Goal: Task Accomplishment & Management: Use online tool/utility

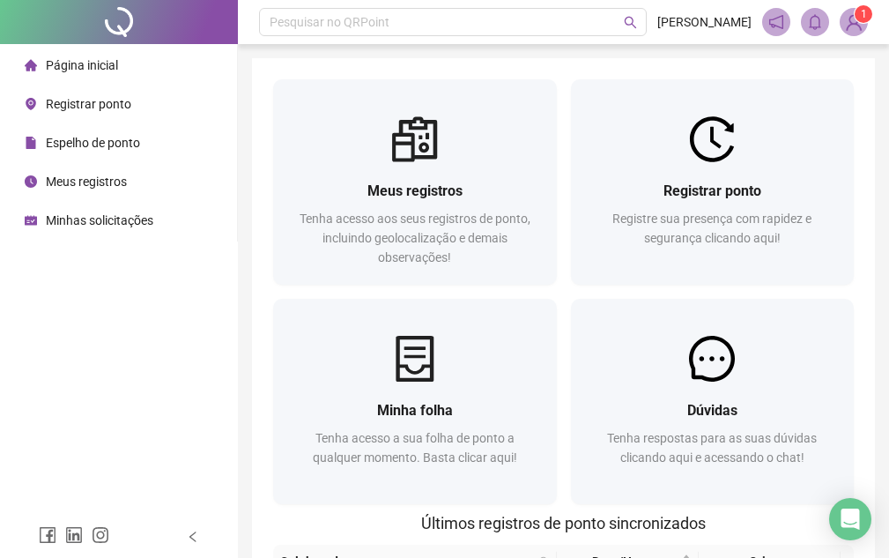
click at [239, 271] on div "Pesquisar no QRPoint RAIMERCIA FREITAS 1 Meus registros Tenha acesso aos seus r…" at bounding box center [563, 441] width 651 height 882
click at [868, 219] on div "Meus registros Tenha acesso aos seus registros de ponto, incluindo geolocalizaç…" at bounding box center [563, 432] width 623 height 748
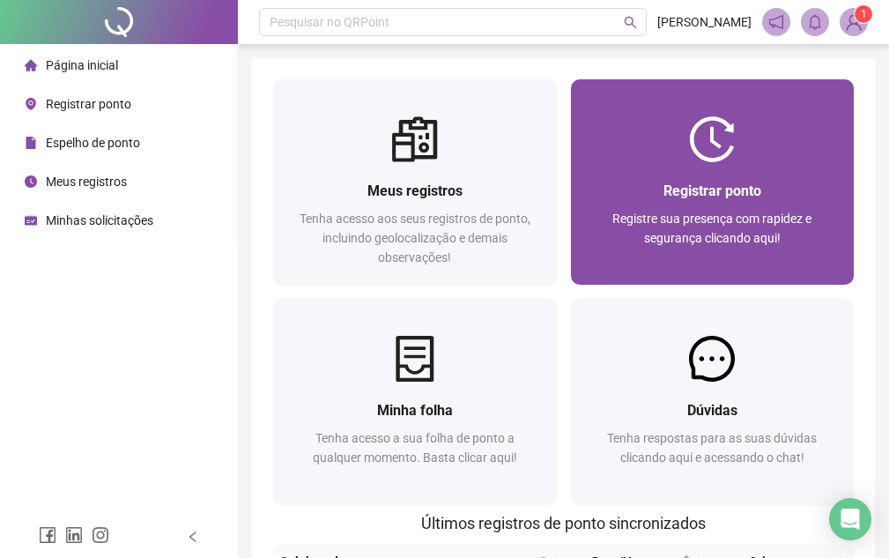
click at [758, 190] on span "Registrar ponto" at bounding box center [713, 190] width 98 height 17
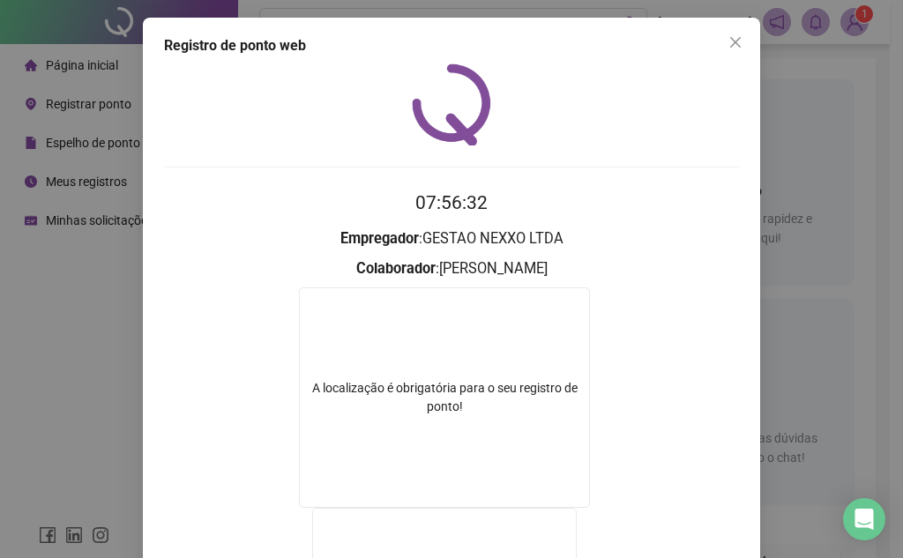
click at [734, 45] on icon "close" at bounding box center [735, 42] width 14 height 14
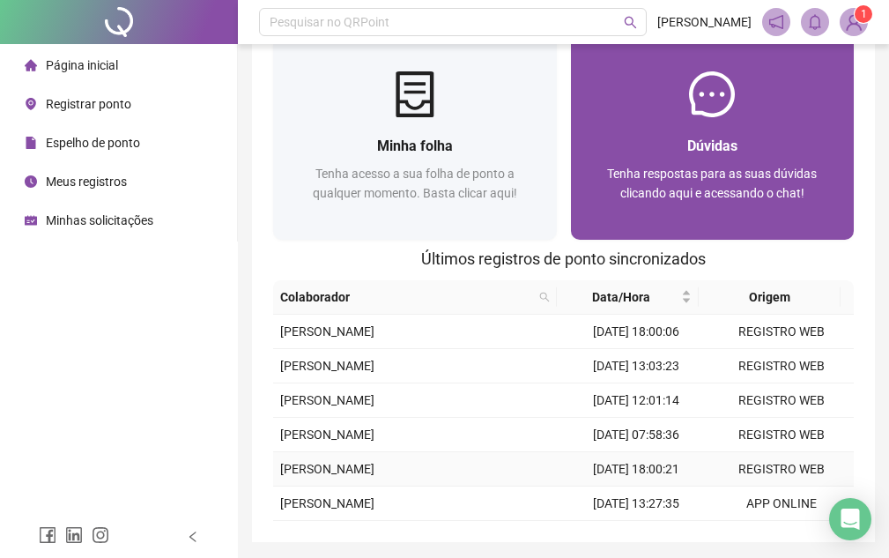
scroll to position [324, 0]
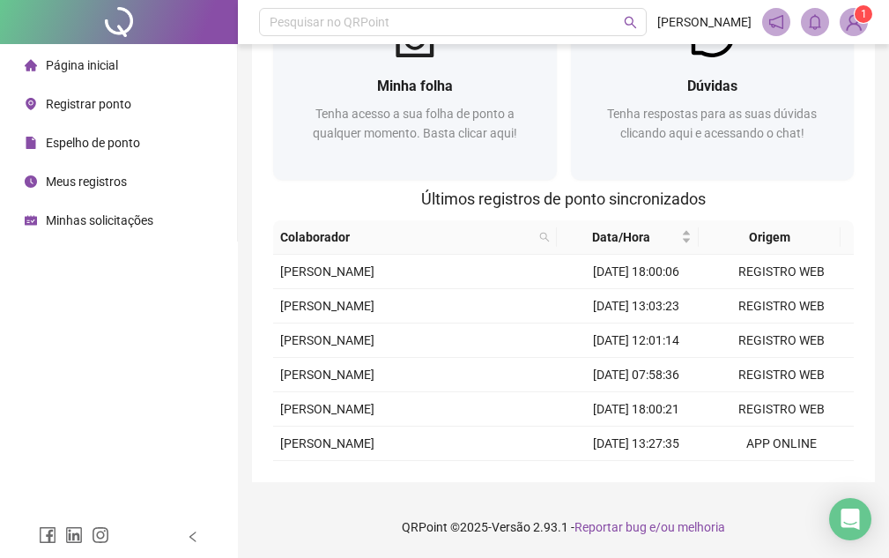
click at [782, 505] on footer "QRPoint © 2025 - Versão 2.93.1 - Reportar bug e/ou melhoria" at bounding box center [563, 527] width 651 height 62
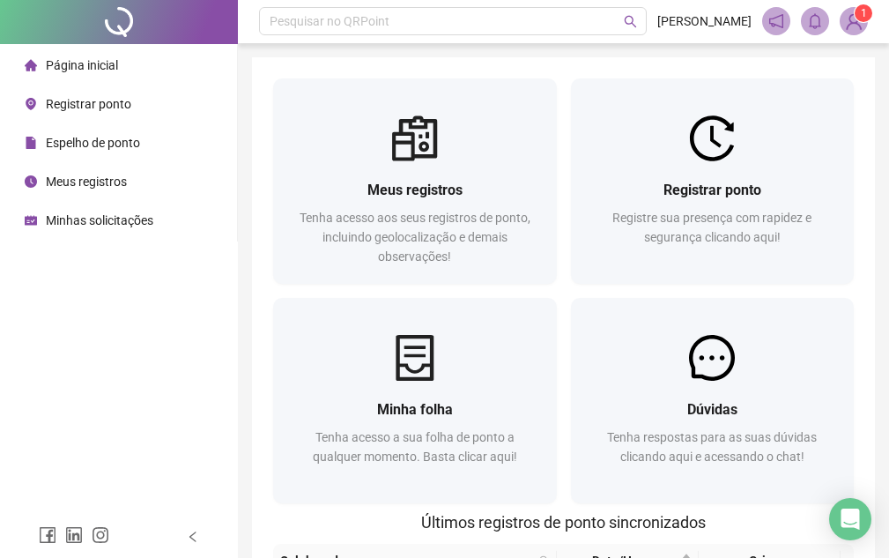
scroll to position [0, 0]
click at [192, 384] on div "Página inicial Registrar ponto Espelho de ponto Meus registros Minhas solicitaç…" at bounding box center [119, 258] width 238 height 516
click at [257, 327] on div "Meus registros Tenha acesso aos seus registros de ponto, incluindo geolocalizaç…" at bounding box center [563, 432] width 623 height 748
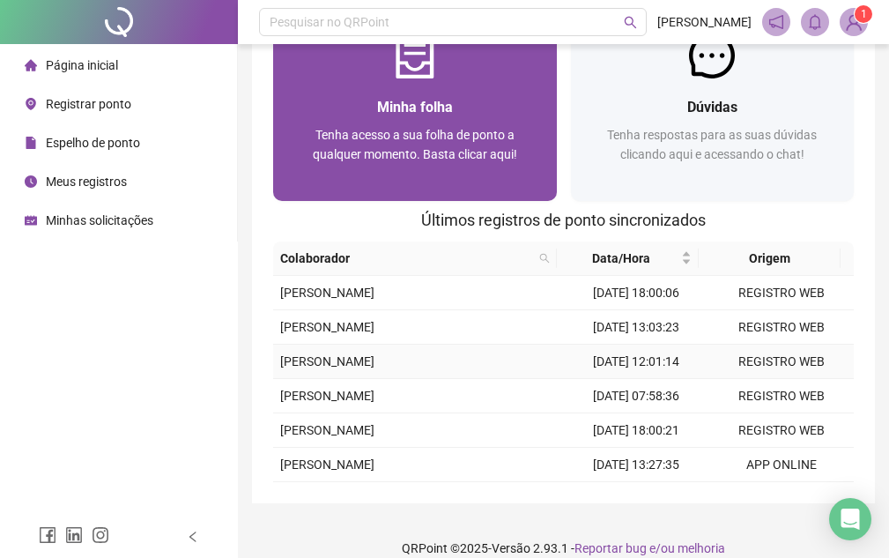
scroll to position [324, 0]
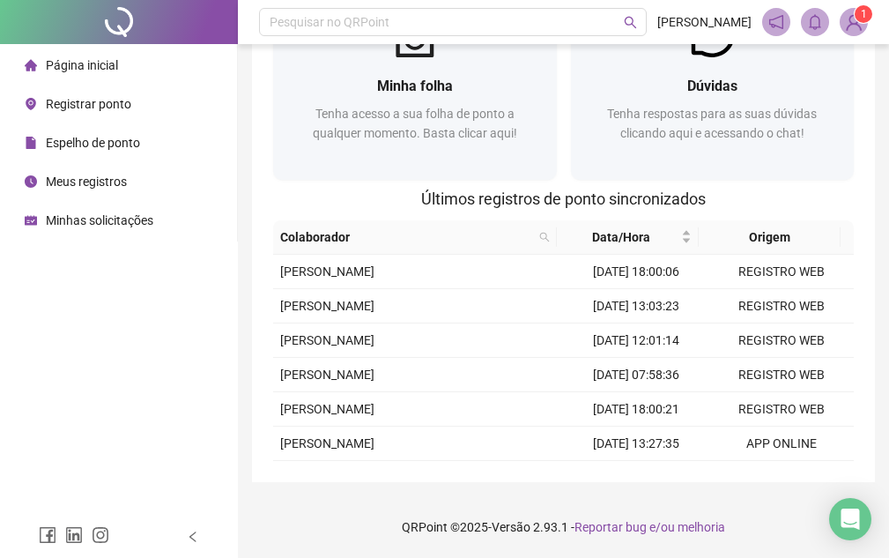
click at [869, 464] on div "Meus registros Tenha acesso aos seus registros de ponto, incluindo geolocalizaç…" at bounding box center [563, 108] width 623 height 748
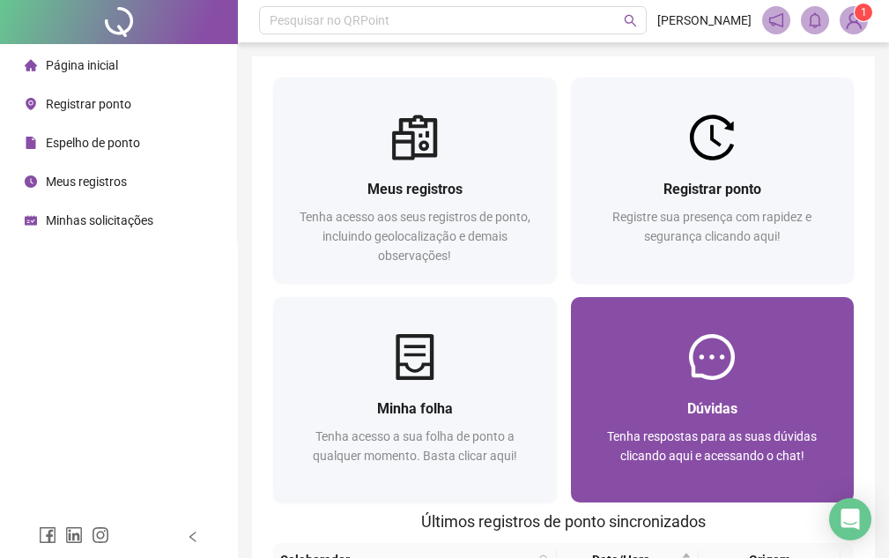
scroll to position [0, 0]
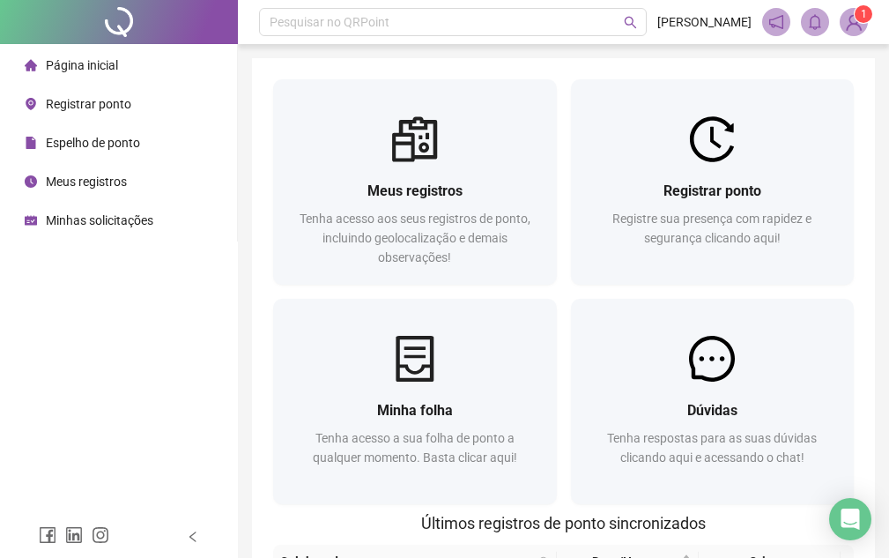
click at [871, 265] on div "Meus registros Tenha acesso aos seus registros de ponto, incluindo geolocalizaç…" at bounding box center [563, 432] width 623 height 748
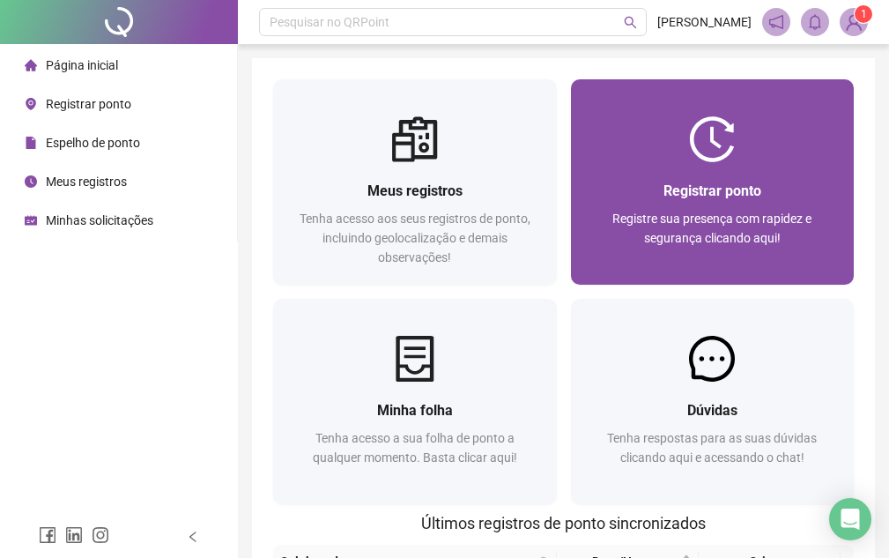
click at [709, 200] on div "Registrar ponto" at bounding box center [713, 191] width 242 height 22
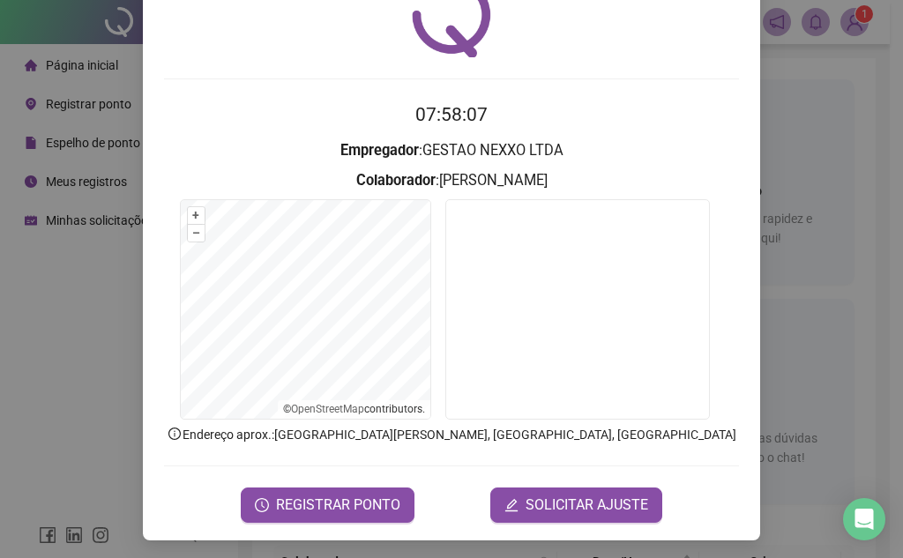
scroll to position [92, 0]
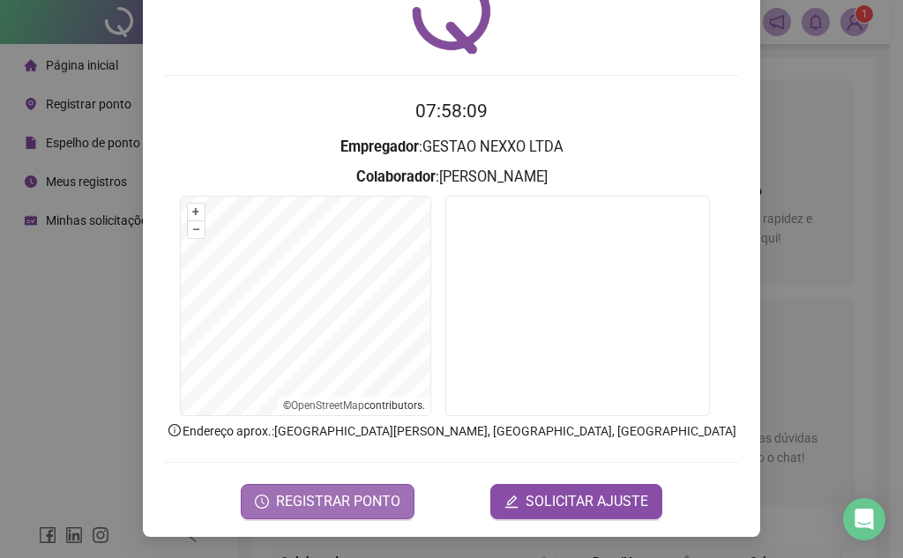
click at [375, 502] on span "REGISTRAR PONTO" at bounding box center [338, 501] width 124 height 21
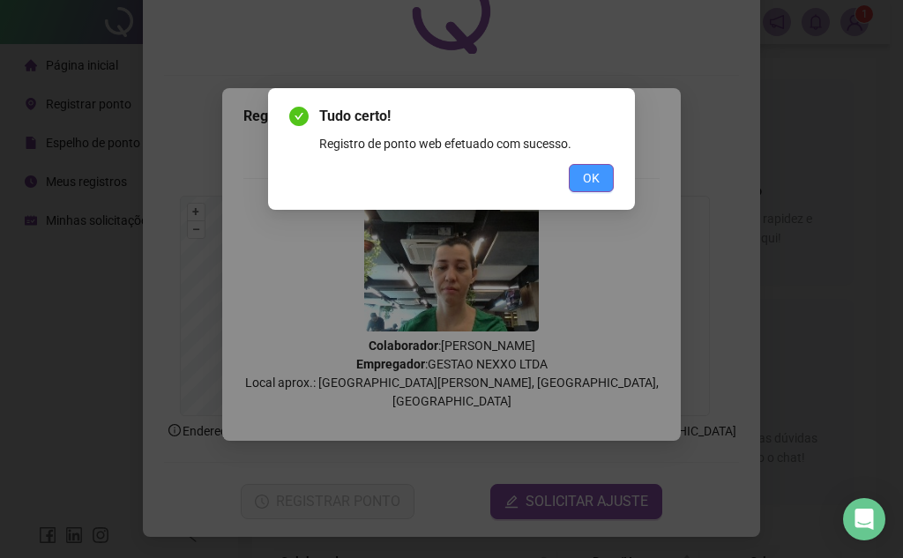
click at [596, 183] on span "OK" at bounding box center [591, 177] width 17 height 19
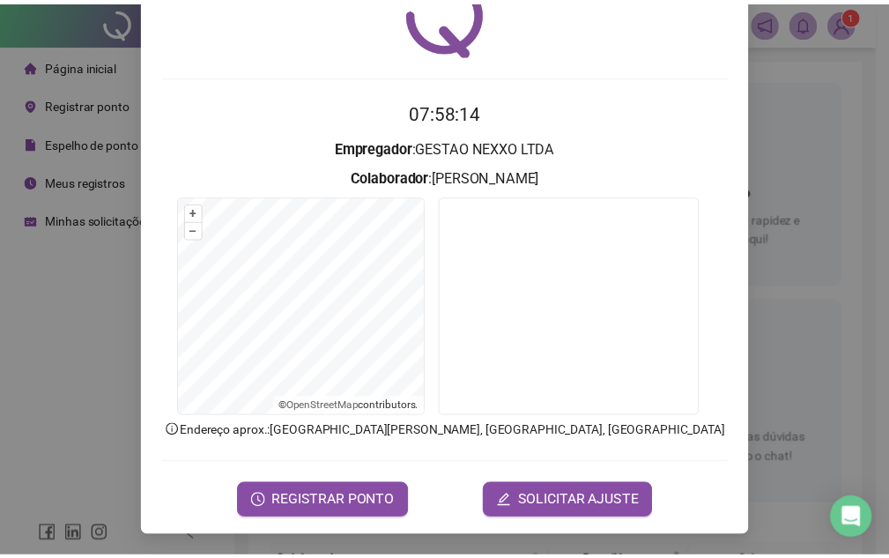
scroll to position [0, 0]
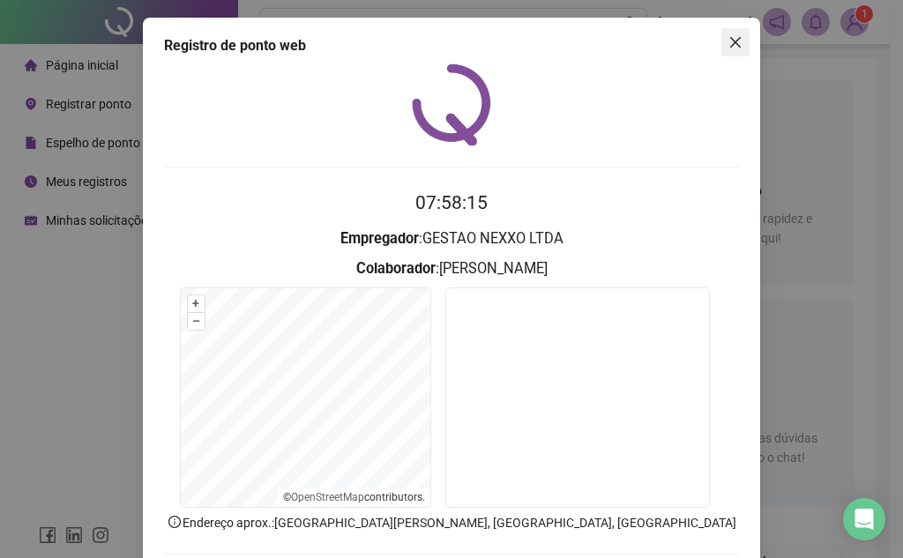
click at [730, 43] on icon "close" at bounding box center [735, 42] width 11 height 11
